Goal: Information Seeking & Learning: Compare options

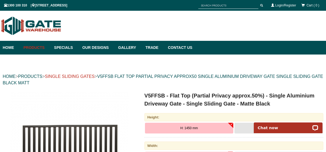
click at [81, 78] on link "SINGLE SLIDING GATES" at bounding box center [70, 76] width 50 height 5
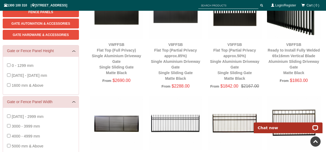
scroll to position [94, 0]
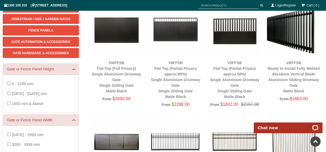
click at [300, 39] on img at bounding box center [294, 30] width 54 height 54
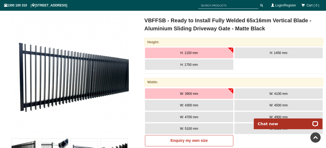
scroll to position [67, 0]
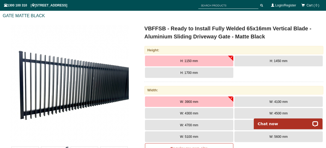
click at [192, 72] on span "H: 1700 mm" at bounding box center [188, 73] width 17 height 4
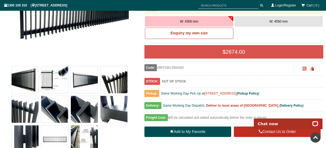
scroll to position [148, 0]
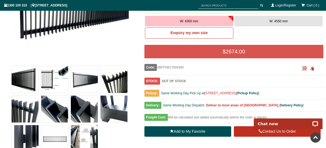
click at [16, 77] on img at bounding box center [25, 79] width 27 height 27
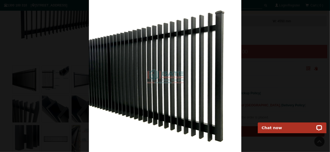
click at [263, 74] on div at bounding box center [165, 76] width 330 height 152
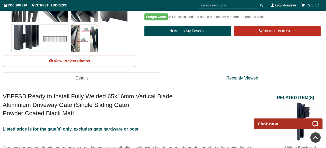
scroll to position [256, 0]
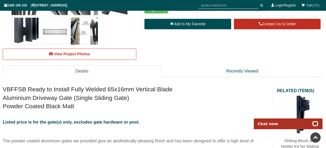
click at [75, 34] on img at bounding box center [84, 31] width 27 height 27
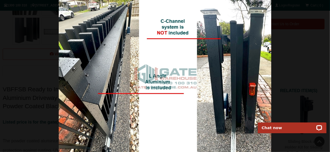
click at [293, 51] on div at bounding box center [165, 76] width 330 height 152
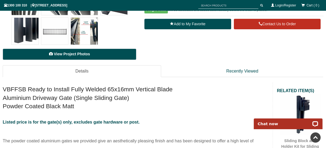
click at [68, 55] on span "View Project Photos" at bounding box center [72, 54] width 36 height 4
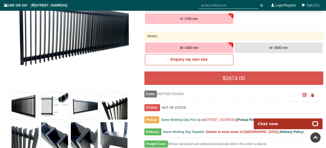
scroll to position [121, 0]
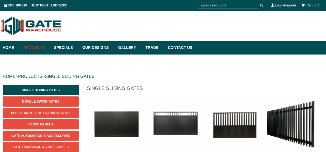
scroll to position [94, 0]
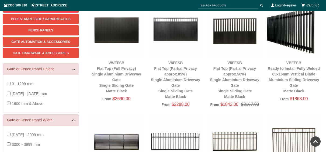
click at [178, 37] on img at bounding box center [176, 30] width 54 height 54
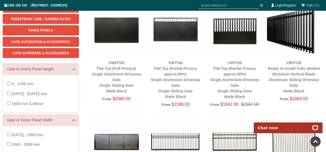
scroll to position [0, 0]
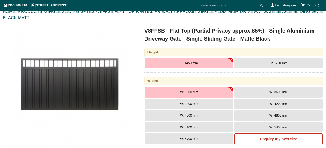
scroll to position [67, 0]
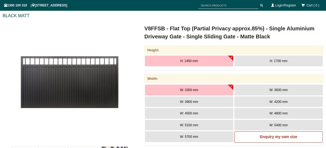
click at [260, 63] on button "H: 1700 mm" at bounding box center [278, 61] width 88 height 11
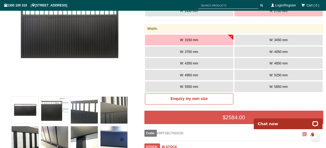
scroll to position [121, 0]
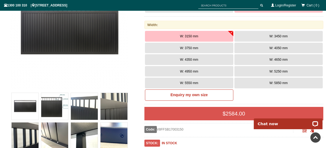
click at [191, 59] on span "W: 4350 mm" at bounding box center [189, 60] width 18 height 4
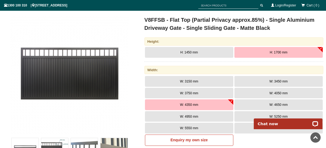
scroll to position [54, 0]
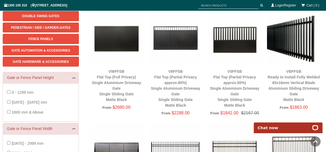
scroll to position [94, 0]
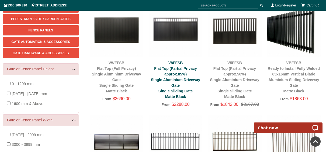
click at [173, 70] on link "V8FFSB Flat Top (Partial Privacy approx.85%) Single Aluminium Driveway Gate Sin…" at bounding box center [175, 80] width 49 height 38
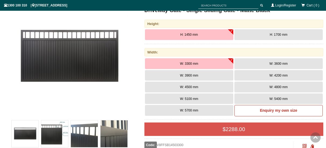
scroll to position [94, 0]
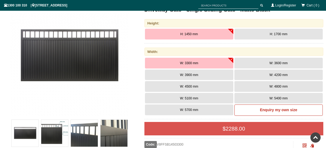
click at [277, 33] on span "H: 1700 mm" at bounding box center [277, 34] width 17 height 4
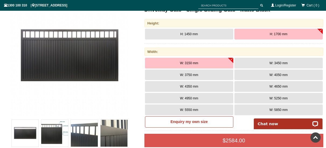
scroll to position [0, 0]
click at [268, 62] on button "W: 3450 mm" at bounding box center [278, 63] width 88 height 11
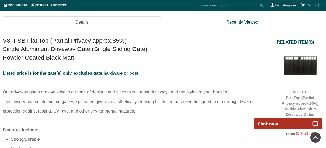
scroll to position [336, 0]
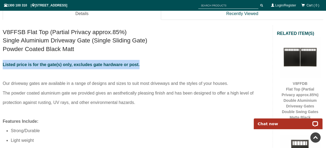
drag, startPoint x: 1, startPoint y: 64, endPoint x: 140, endPoint y: 59, distance: 139.2
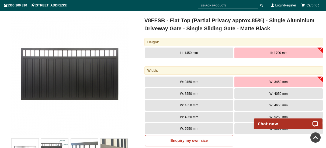
scroll to position [0, 0]
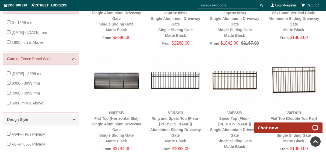
scroll to position [148, 0]
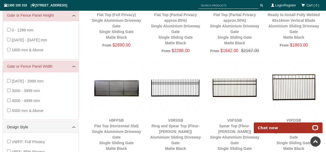
click at [287, 82] on img at bounding box center [294, 88] width 54 height 54
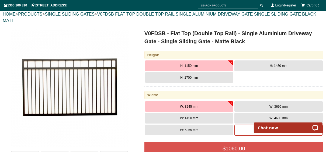
click at [183, 78] on span "H: 1700 mm" at bounding box center [188, 78] width 17 height 4
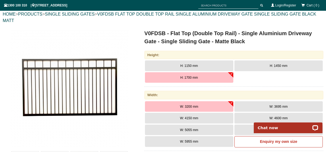
click at [282, 103] on button "W: 3695 mm" at bounding box center [278, 106] width 88 height 11
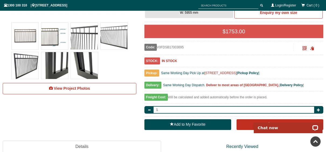
scroll to position [197, 0]
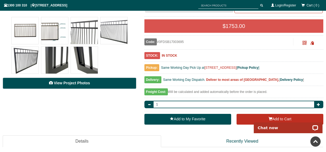
click at [66, 85] on span "View Project Photos" at bounding box center [72, 83] width 36 height 4
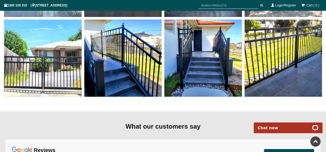
scroll to position [2392, 0]
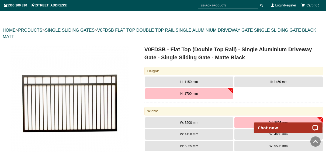
scroll to position [36, 0]
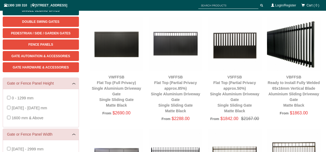
scroll to position [81, 0]
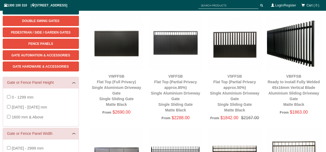
click at [292, 52] on img at bounding box center [294, 44] width 54 height 54
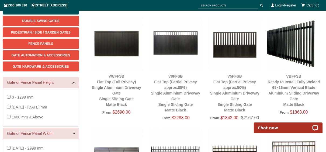
scroll to position [0, 0]
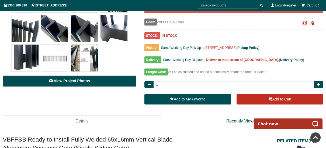
click at [74, 80] on span "View Project Photos" at bounding box center [72, 81] width 36 height 4
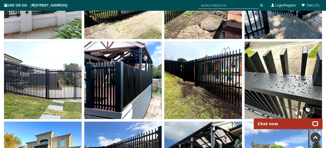
scroll to position [3867, 0]
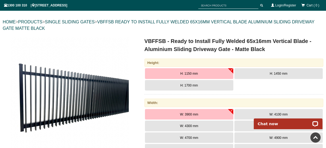
scroll to position [40, 0]
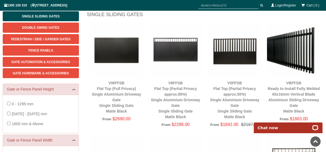
scroll to position [67, 0]
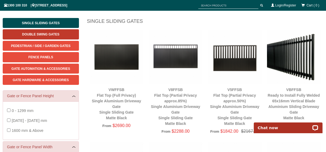
click at [36, 35] on span "Double Swing Gates" at bounding box center [40, 35] width 37 height 4
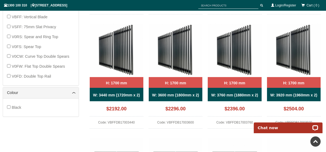
scroll to position [314, 0]
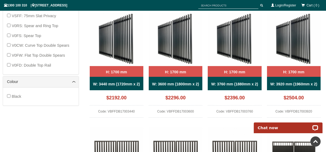
click at [16, 124] on div "Single Sliding Gates Double Swing Gates Pedestrian / Side / Garden Gates Fence …" at bounding box center [163, 25] width 320 height 509
click at [85, 89] on div "Double Swing Gates H: 1700 mm W: 3400 mm (1700mm x 2) $1618.00 Code: V0FDDB1700…" at bounding box center [203, 22] width 240 height 503
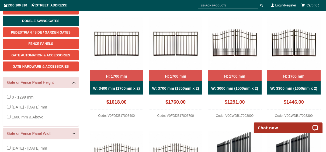
scroll to position [27, 0]
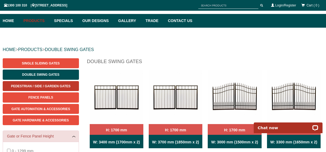
click at [38, 85] on link "Pedestrian / Side / Garden Gates" at bounding box center [41, 86] width 76 height 10
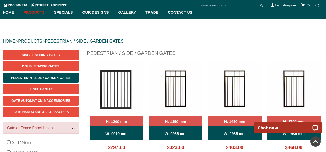
scroll to position [16, 0]
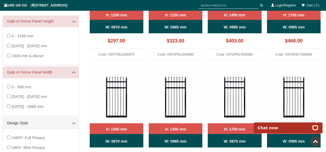
scroll to position [151, 0]
